Goal: Information Seeking & Learning: Learn about a topic

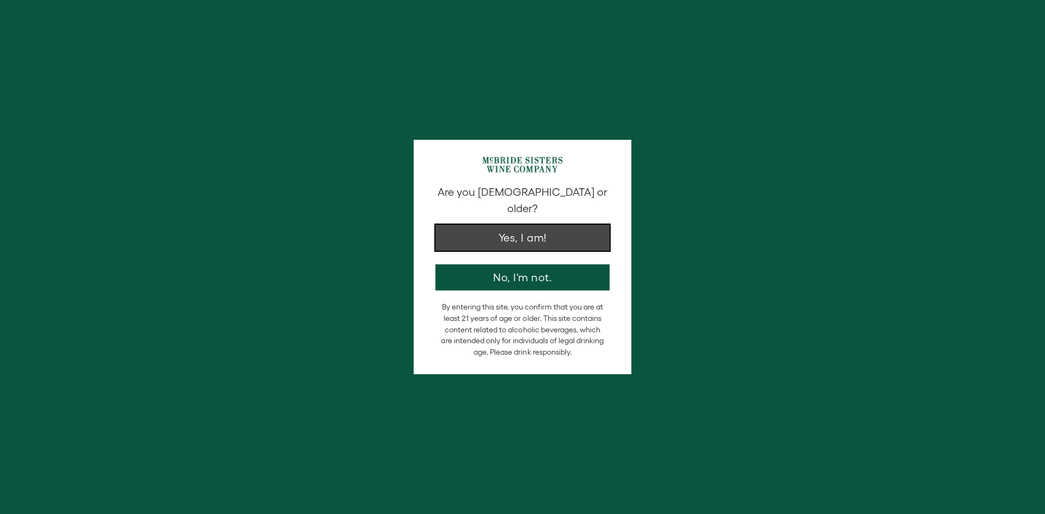
click at [553, 227] on button "Yes, I am!" at bounding box center [522, 238] width 174 height 26
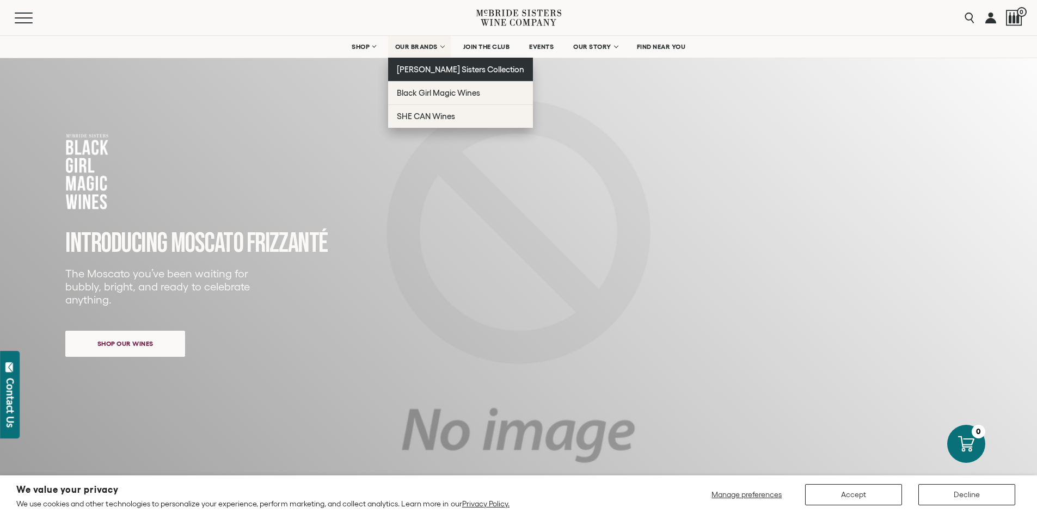
click at [434, 67] on span "[PERSON_NAME] Sisters Collection" at bounding box center [461, 69] width 128 height 9
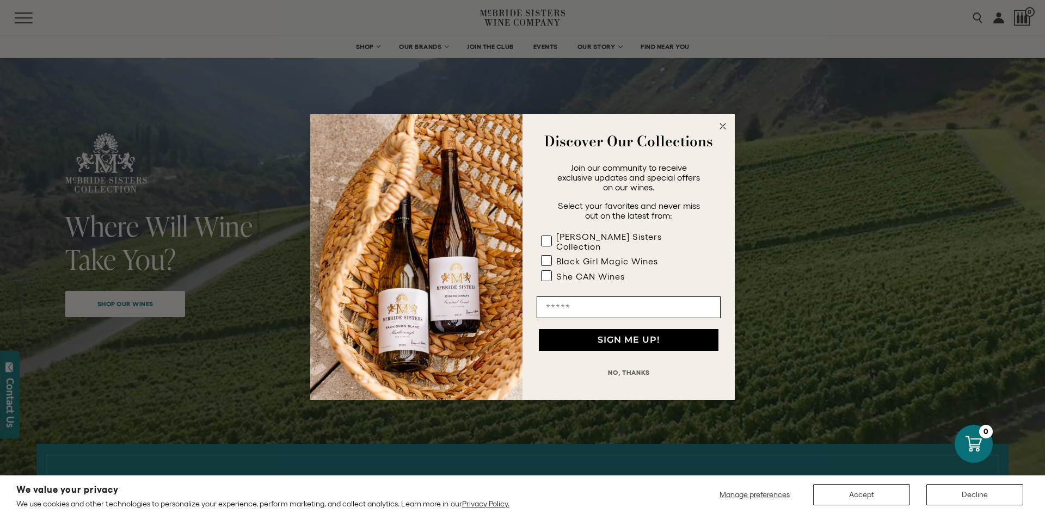
click at [720, 127] on circle "Close dialog" at bounding box center [723, 126] width 13 height 13
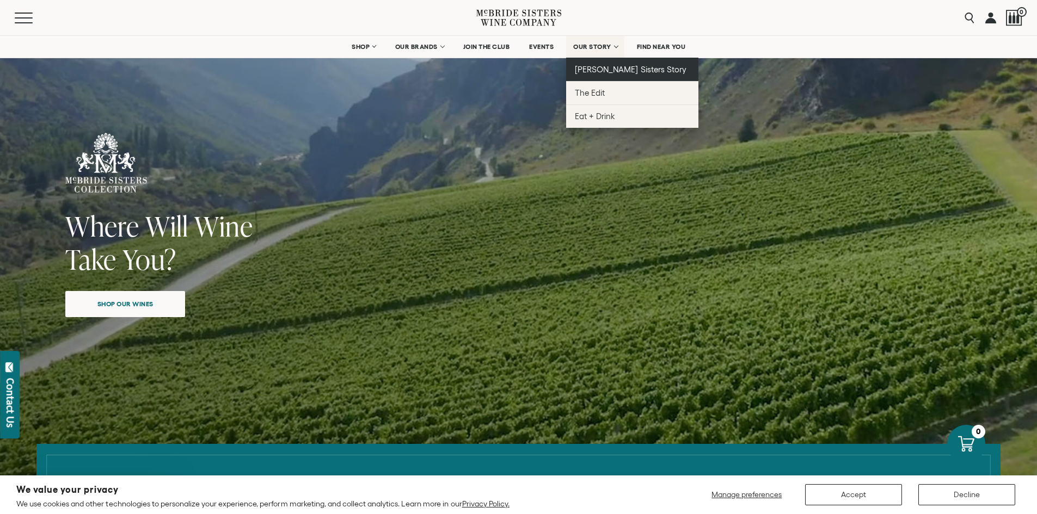
click at [611, 77] on link "[PERSON_NAME] Sisters Story" at bounding box center [632, 69] width 132 height 23
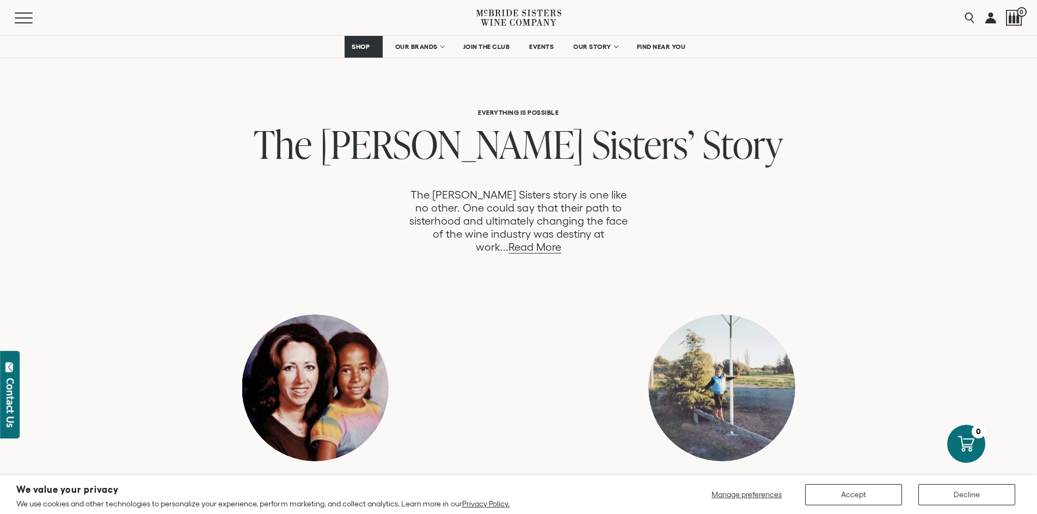
scroll to position [544, 0]
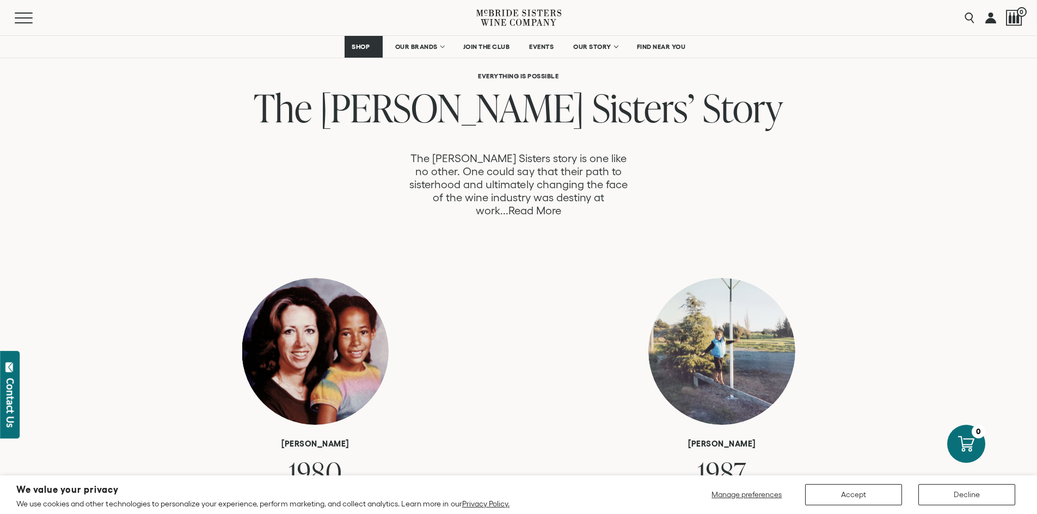
click at [561, 205] on link "Read More" at bounding box center [534, 211] width 53 height 13
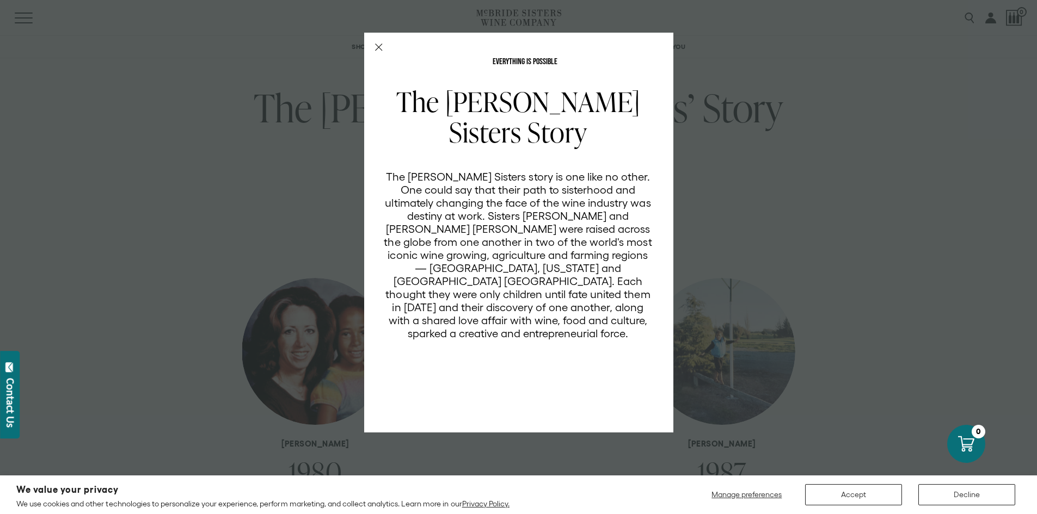
scroll to position [0, 0]
click at [377, 50] on icon "Close Modal" at bounding box center [379, 48] width 8 height 8
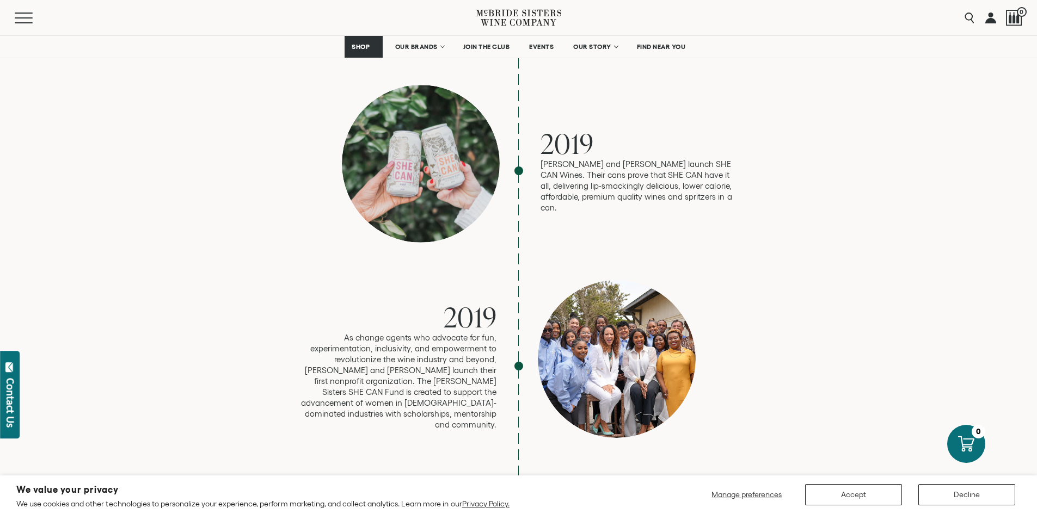
scroll to position [2341, 0]
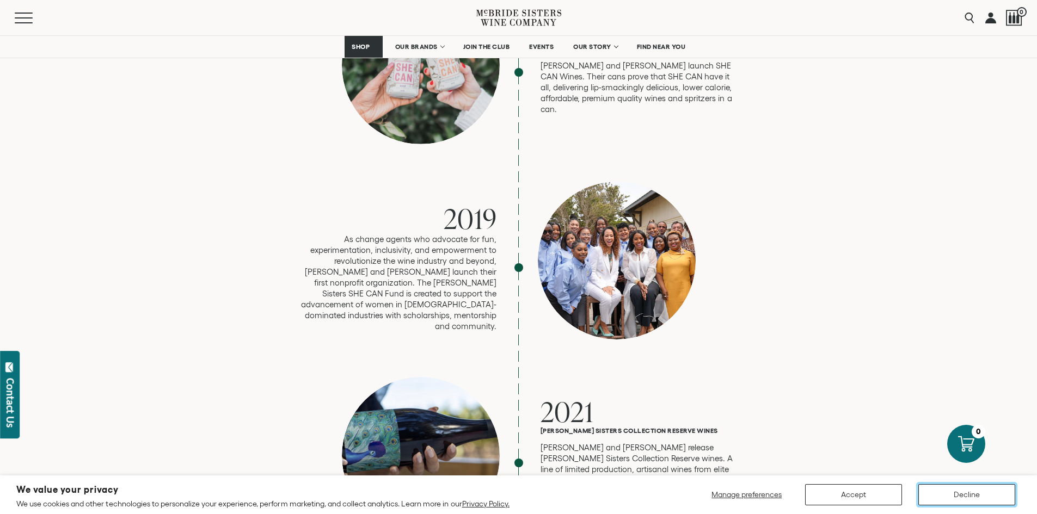
click at [967, 489] on button "Decline" at bounding box center [966, 494] width 97 height 21
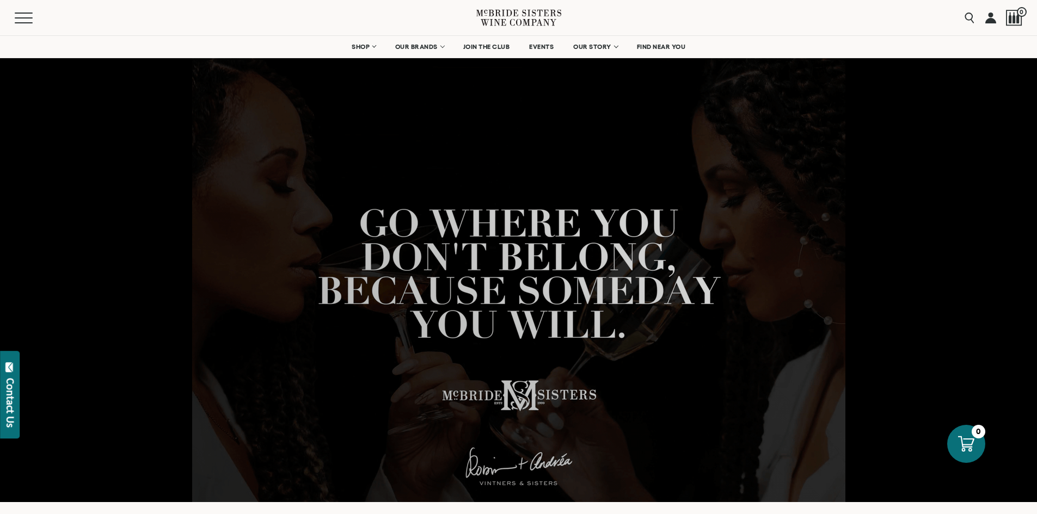
scroll to position [0, 0]
